Goal: Information Seeking & Learning: Learn about a topic

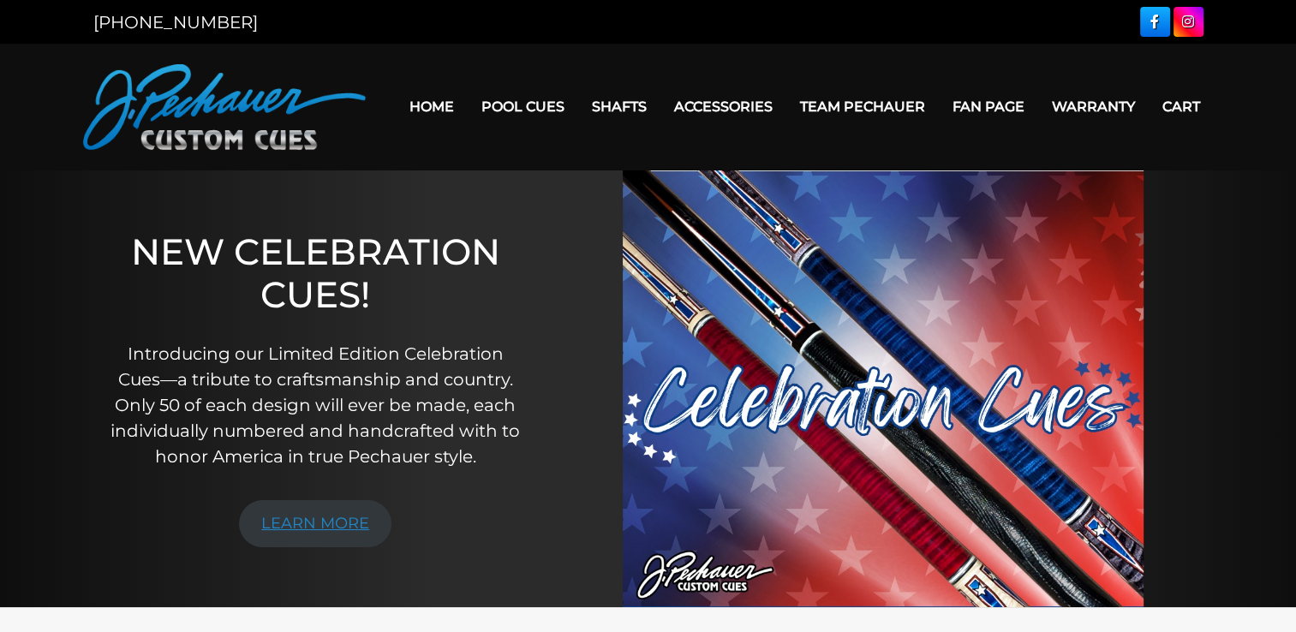
click at [292, 523] on link "LEARN MORE" at bounding box center [315, 523] width 152 height 47
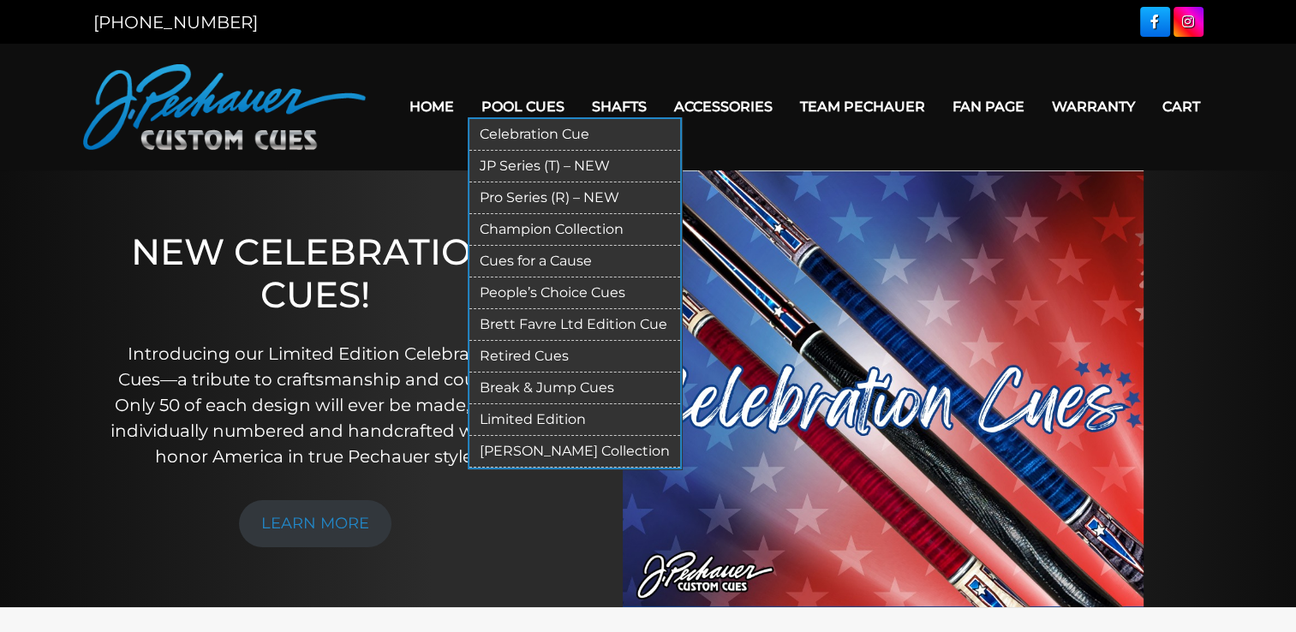
click at [542, 322] on link "Brett Favre Ltd Edition Cue" at bounding box center [574, 325] width 211 height 32
click at [509, 416] on link "Limited Edition" at bounding box center [574, 420] width 211 height 32
click at [522, 170] on link "JP Series (T) – NEW" at bounding box center [574, 167] width 211 height 32
click at [557, 382] on link "Break & Jump Cues" at bounding box center [574, 389] width 211 height 32
click at [528, 229] on link "Champion Collection" at bounding box center [574, 230] width 211 height 32
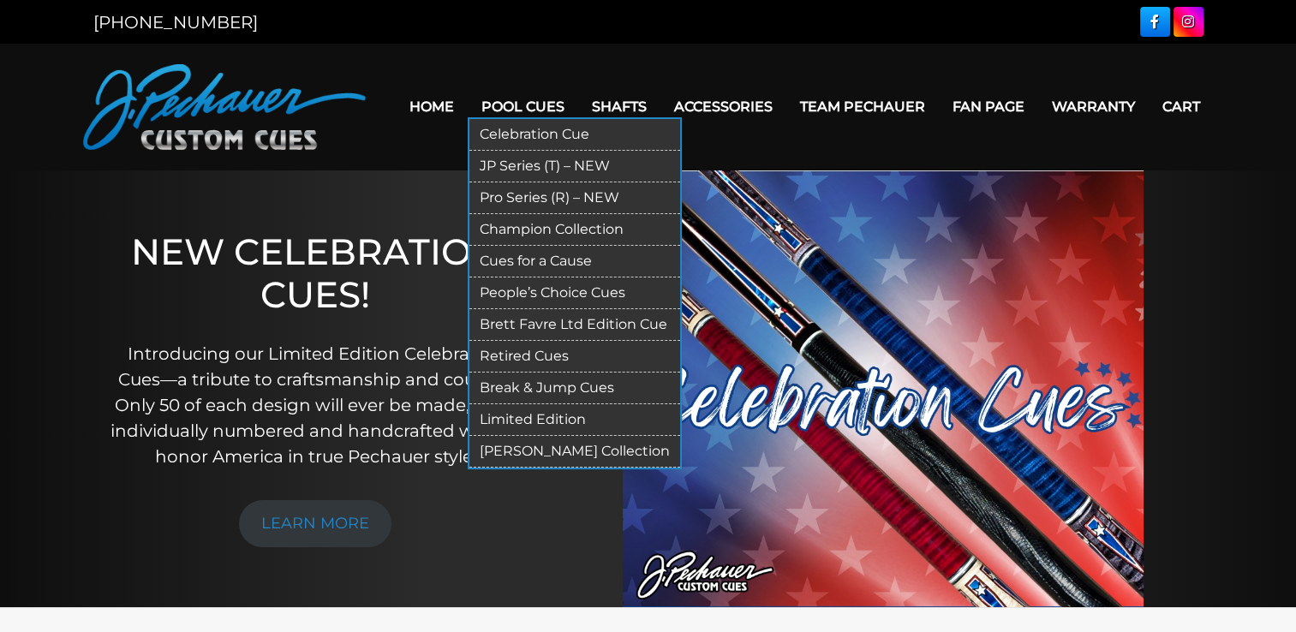
click at [557, 294] on link "People’s Choice Cues" at bounding box center [574, 294] width 211 height 32
click at [545, 447] on link "[PERSON_NAME] Collection" at bounding box center [574, 452] width 211 height 32
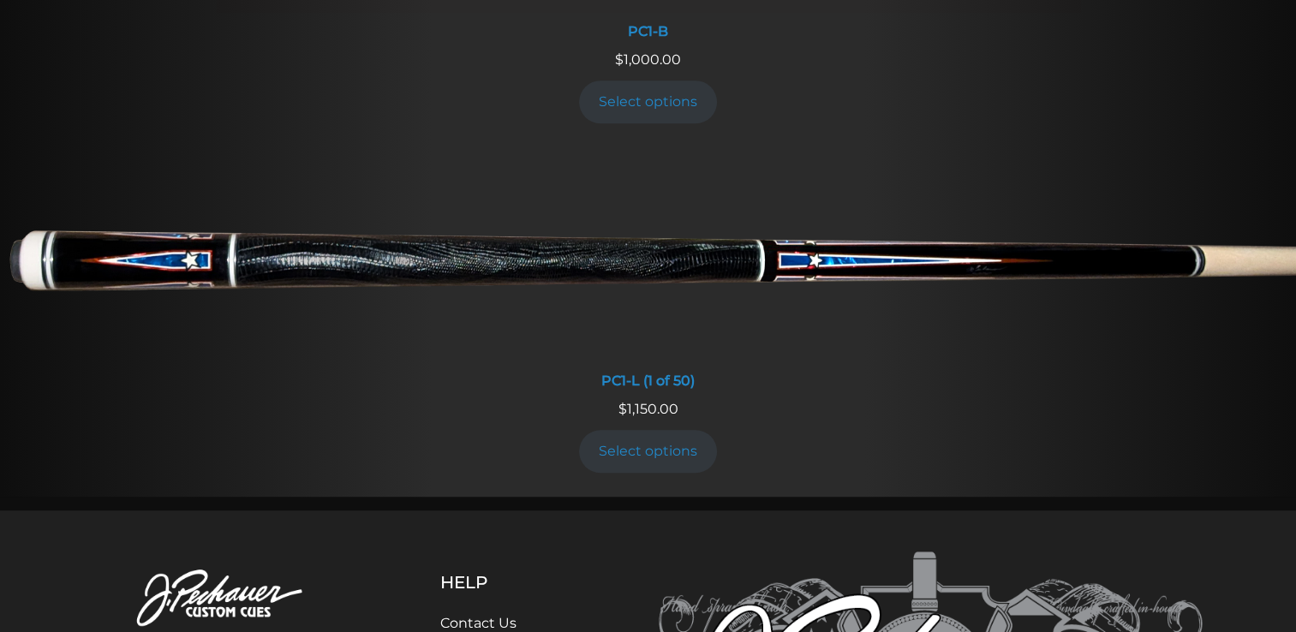
scroll to position [1234, 0]
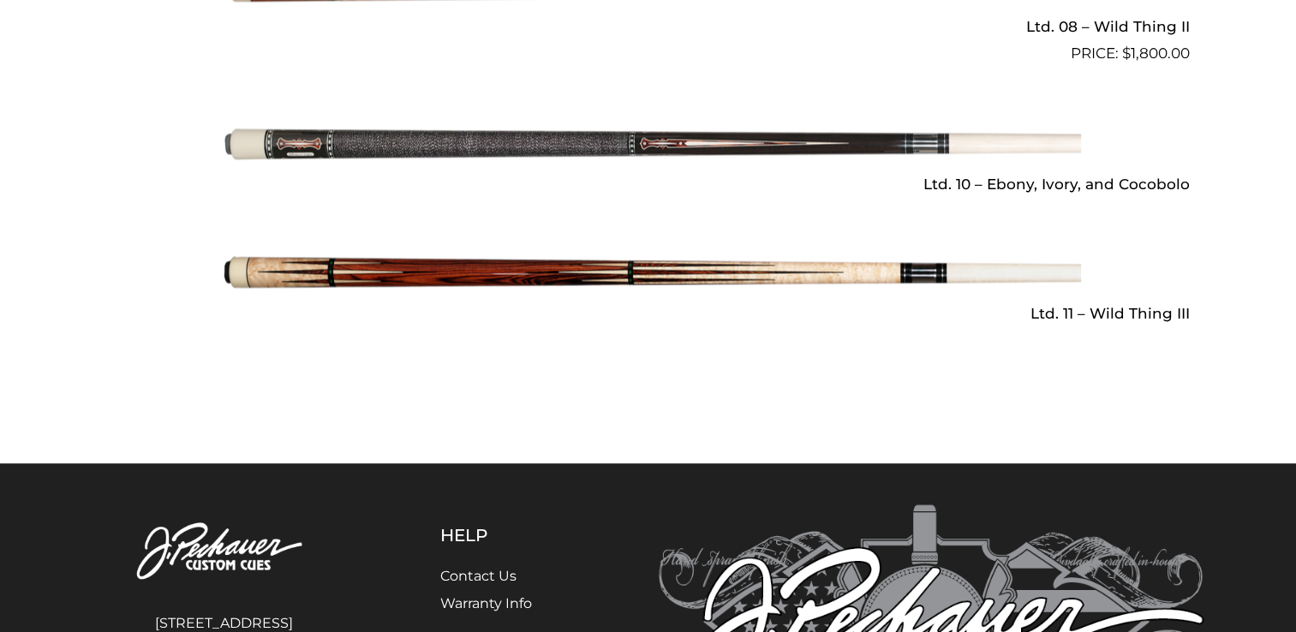
scroll to position [2605, 0]
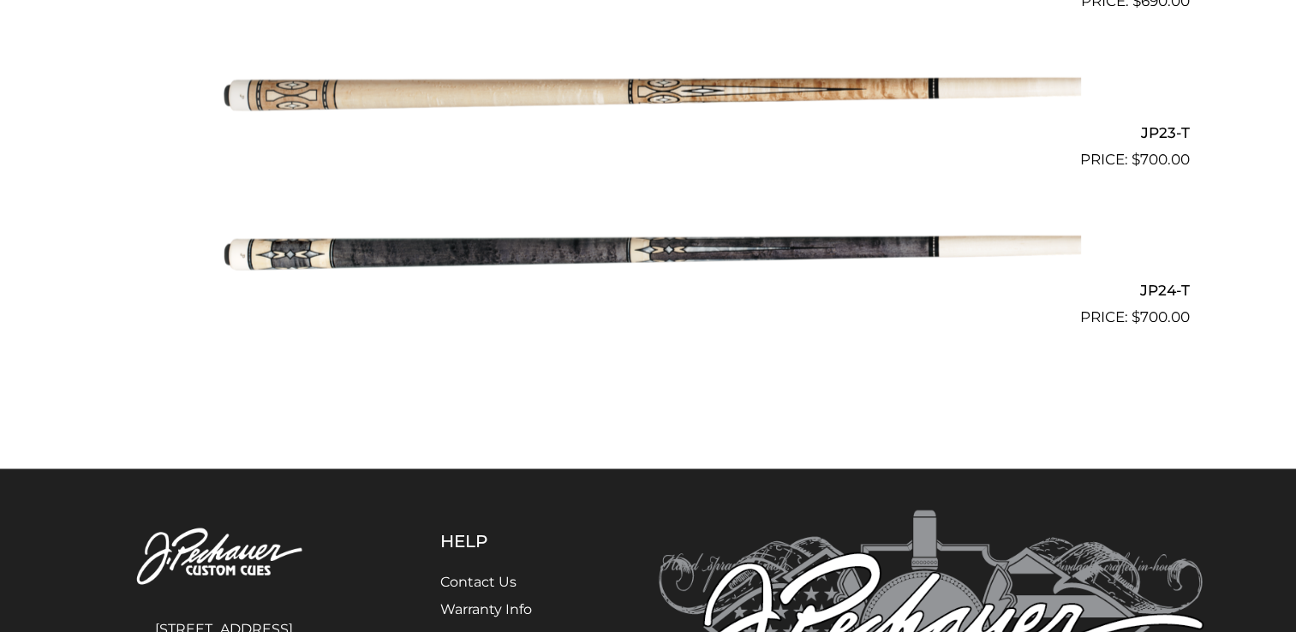
scroll to position [4021, 0]
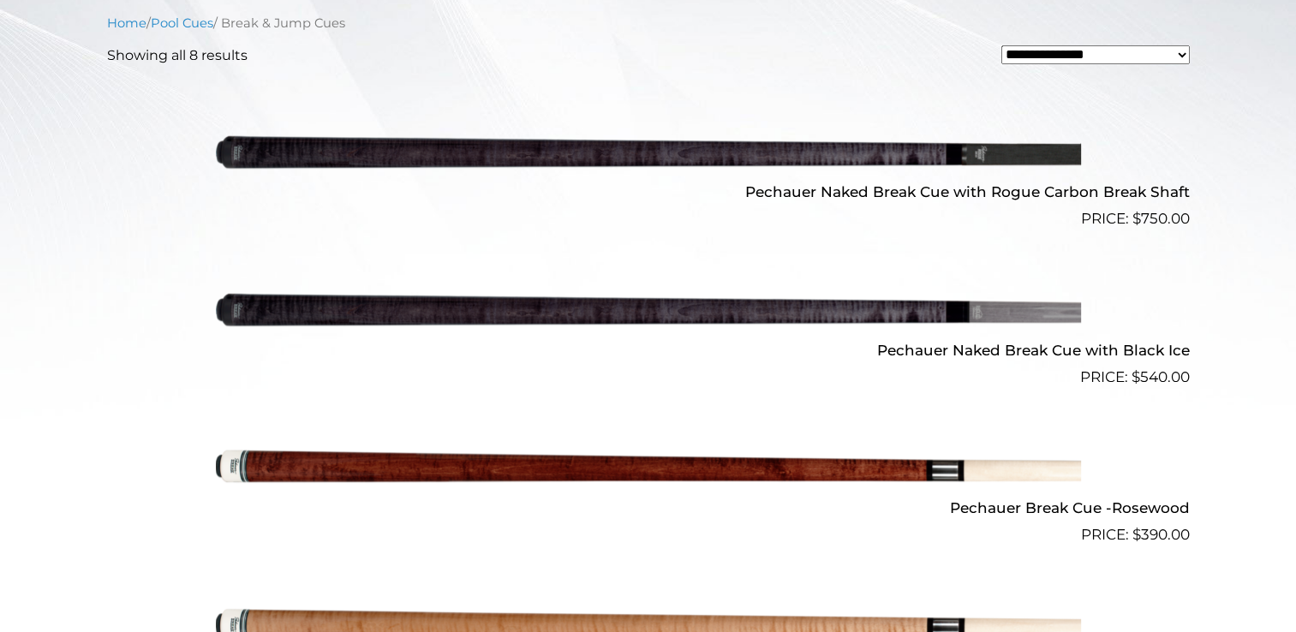
scroll to position [502, 0]
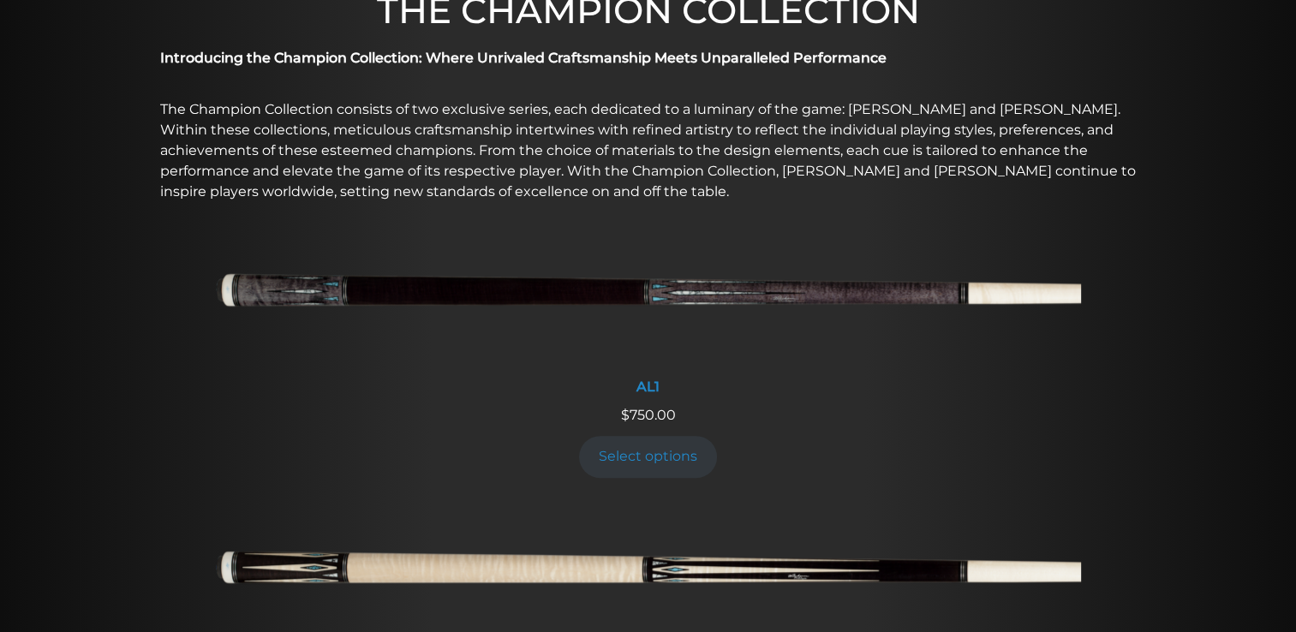
scroll to position [662, 0]
